Goal: Ask a question: Seek information or help from site administrators or community

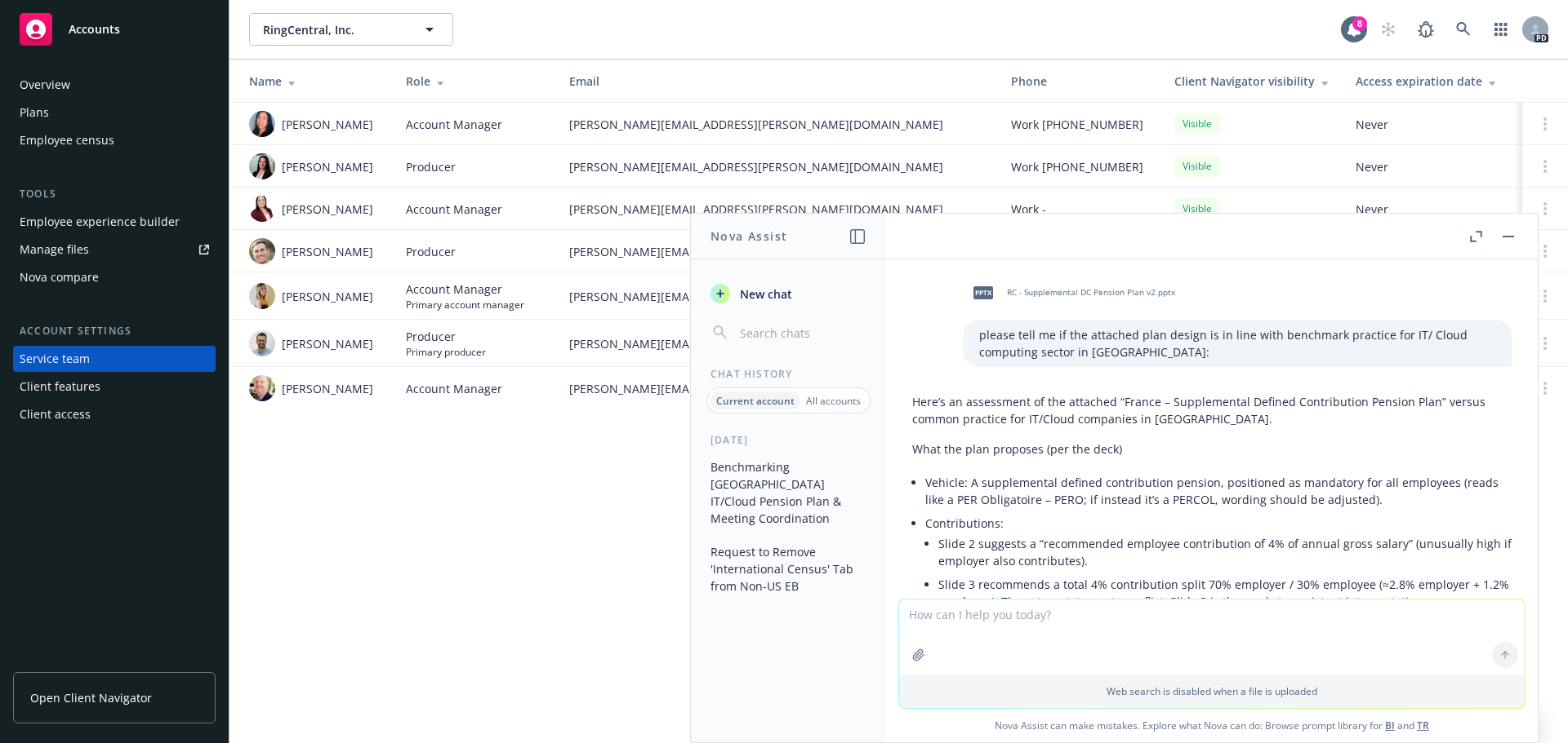
scroll to position [2282, 0]
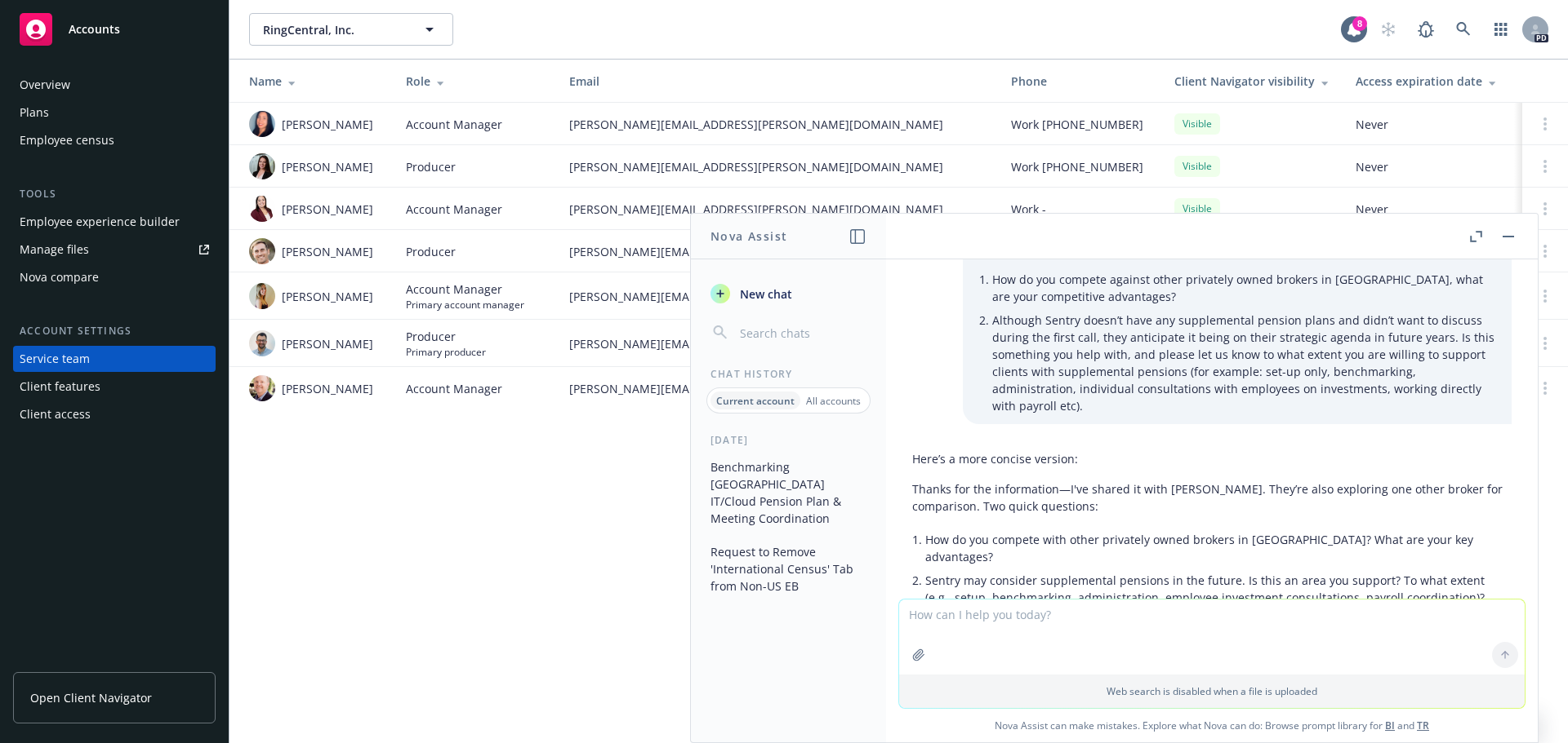
click at [1039, 630] on textarea at bounding box center [1211, 637] width 625 height 75
type textarea "are commissions legal on pension in [GEOGRAPHIC_DATA]"
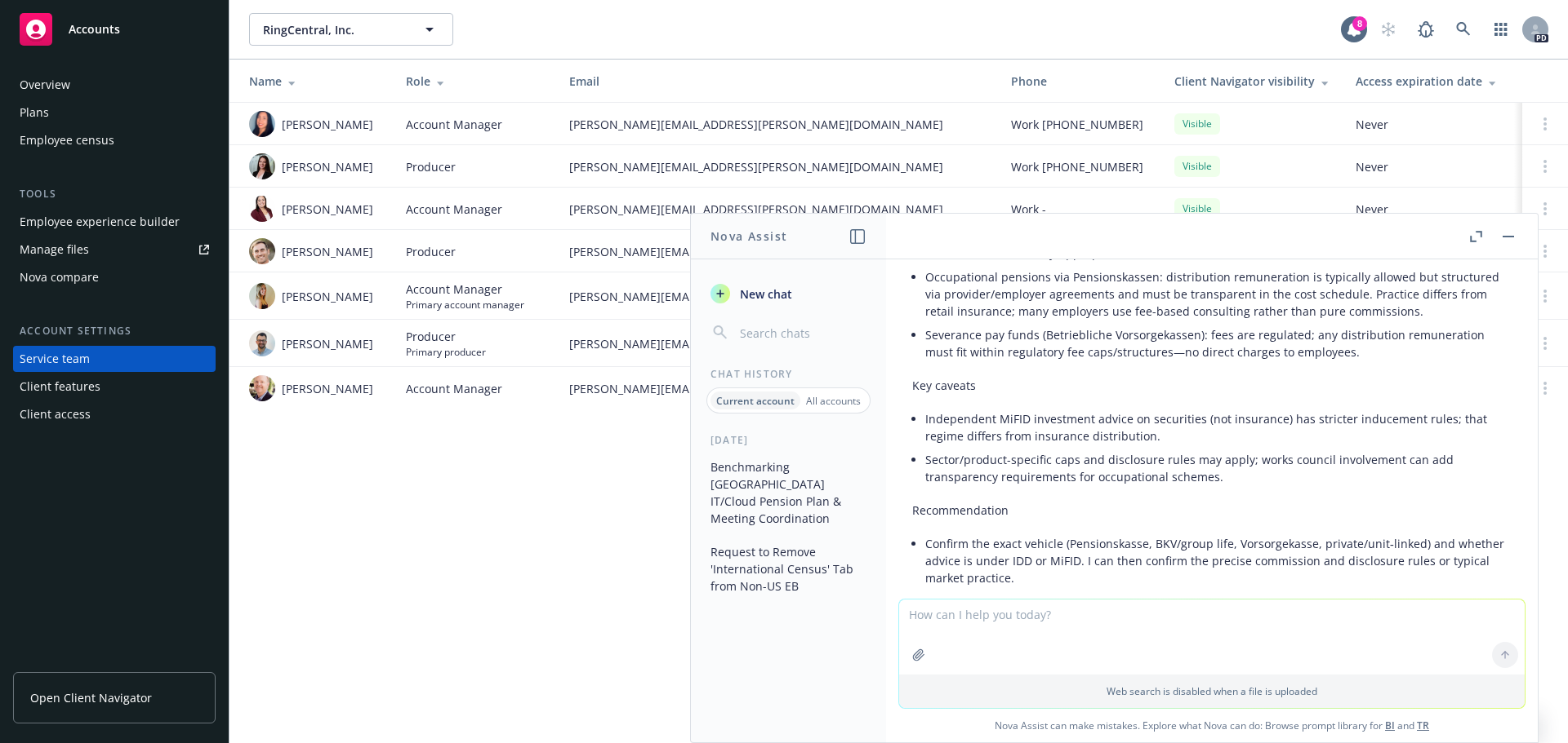
scroll to position [2854, 0]
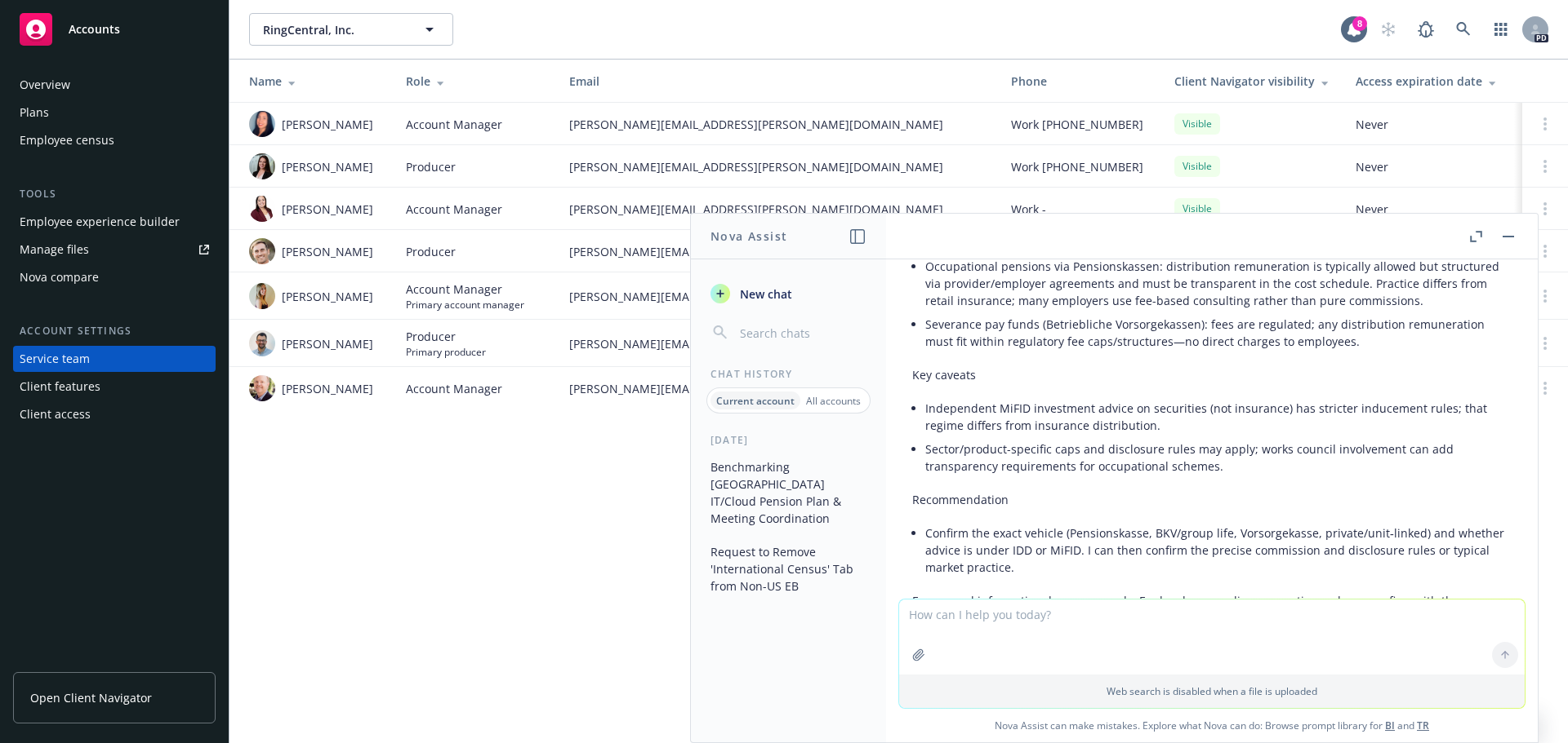
click at [1106, 521] on li "Confirm the exact vehicle (Pensionskasse, BKV/group life, Vorsorgekasse, privat…" at bounding box center [1218, 550] width 586 height 58
click at [1059, 521] on li "Confirm the exact vehicle (Pensionskasse, BKV/group life, Vorsorgekasse, privat…" at bounding box center [1218, 550] width 586 height 58
